Goal: Share content: Share content

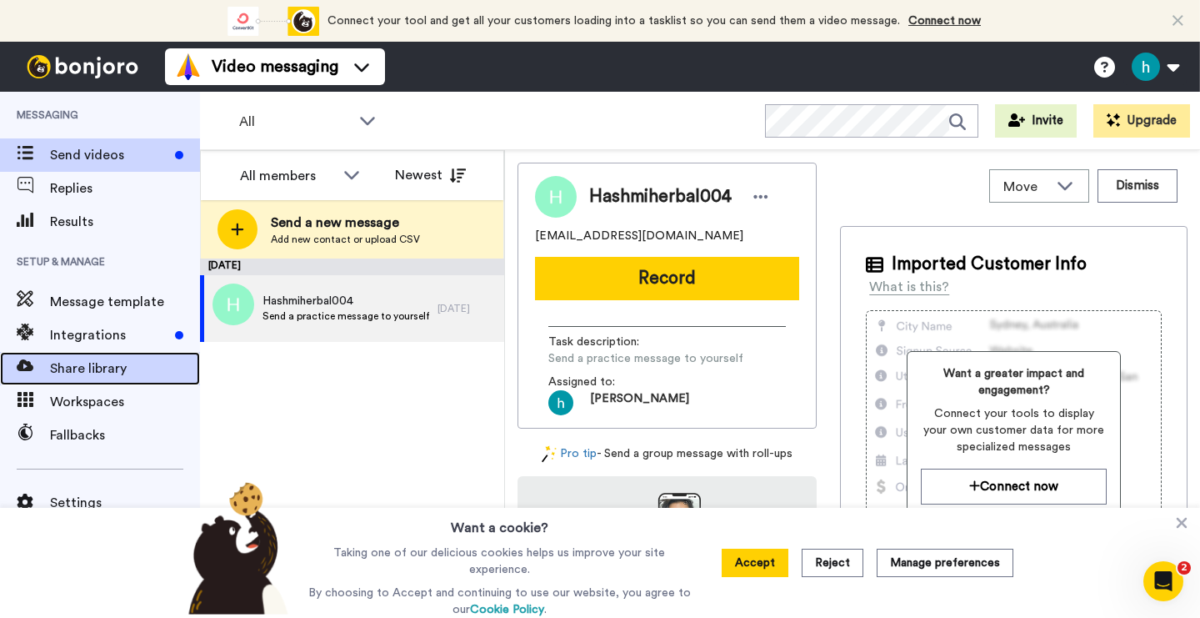
click at [98, 362] on span "Share library" at bounding box center [125, 368] width 150 height 20
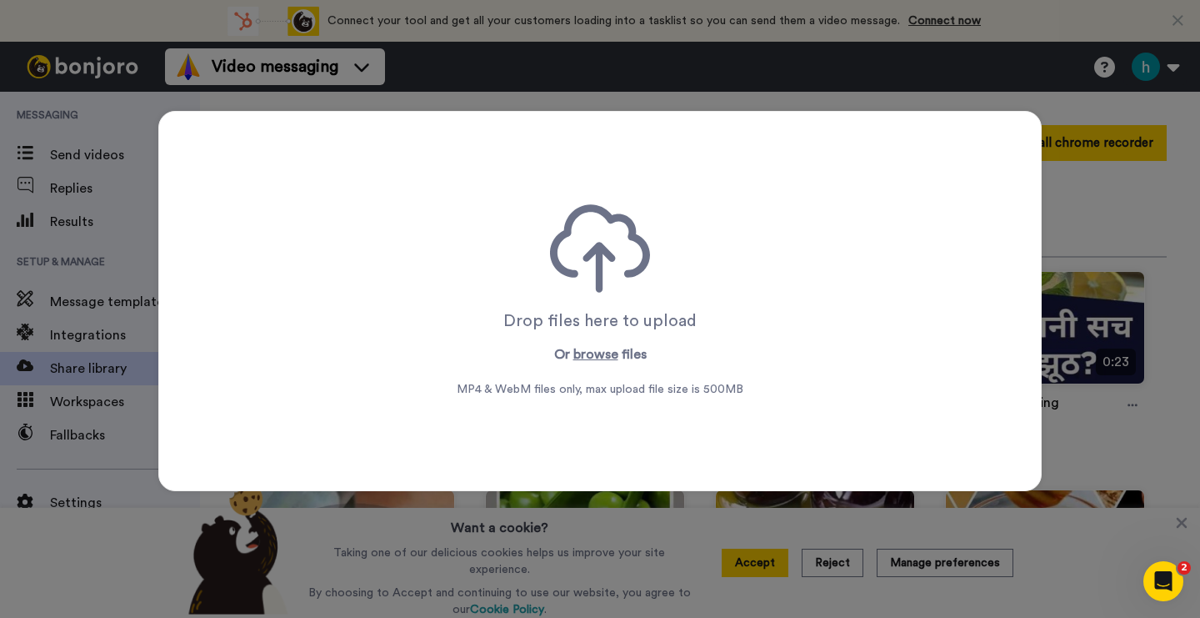
click at [583, 352] on button "browse" at bounding box center [595, 354] width 45 height 20
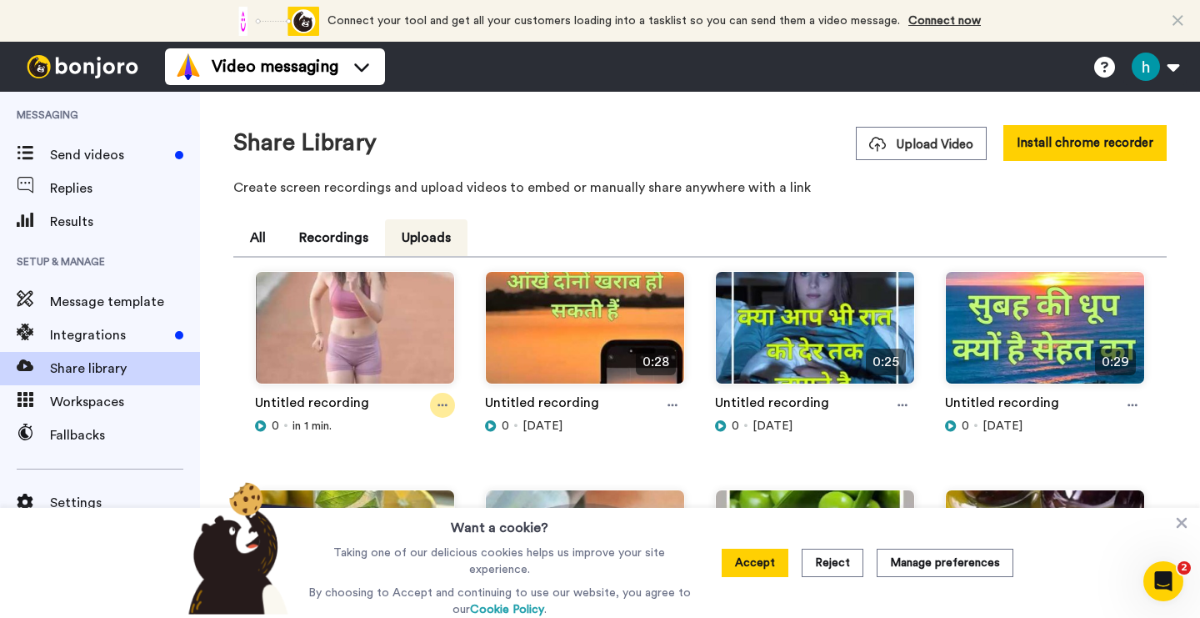
click at [440, 403] on icon at bounding box center [443, 405] width 10 height 12
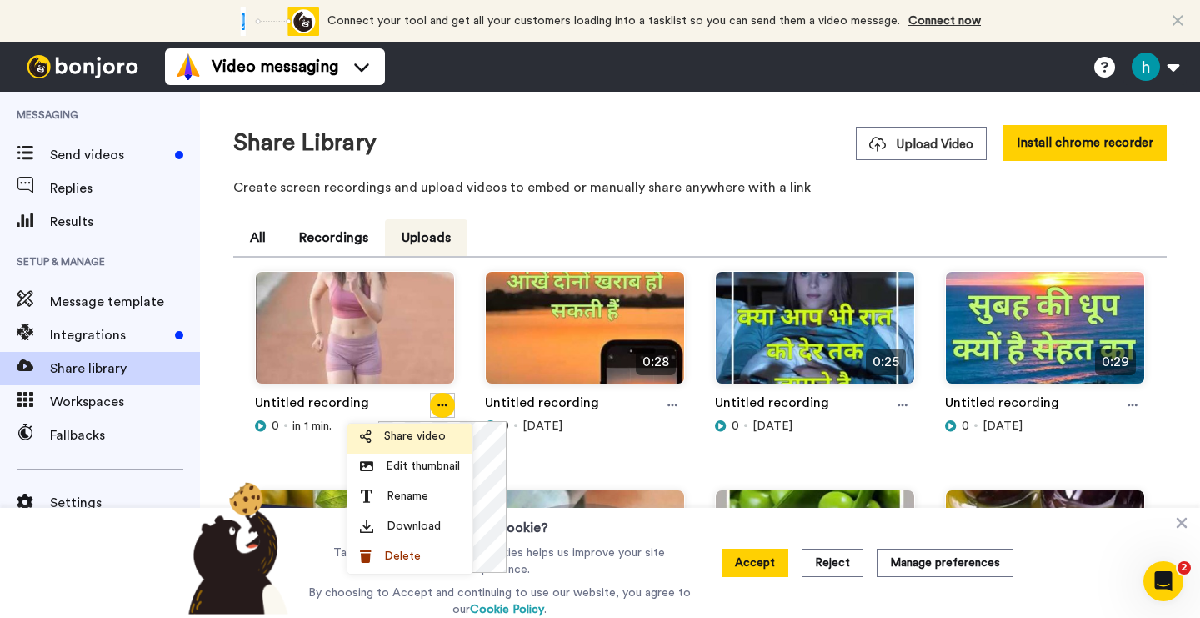
click at [436, 434] on span "Share video" at bounding box center [415, 436] width 62 height 17
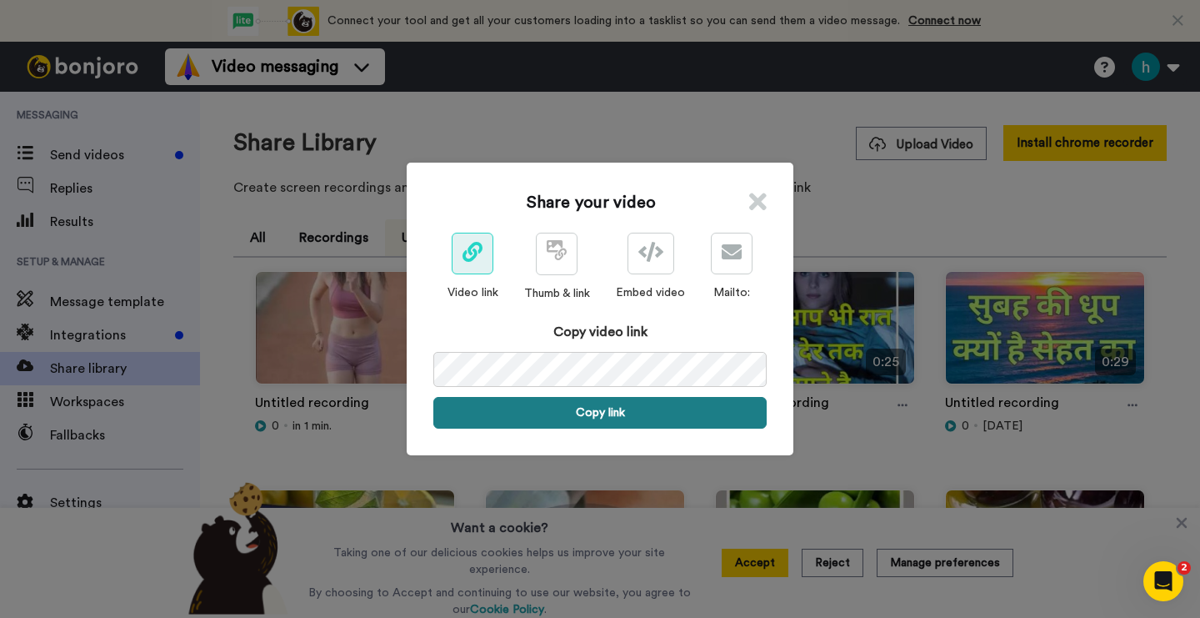
click at [607, 409] on button "Copy link" at bounding box center [599, 413] width 333 height 32
